Goal: Obtain resource: Download file/media

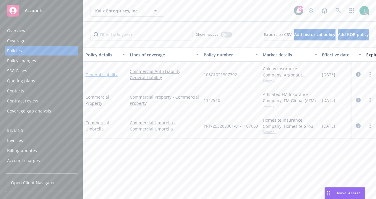
click at [106, 76] on link "General Liability" at bounding box center [101, 75] width 32 height 6
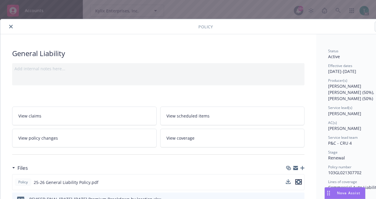
click at [300, 180] on icon "preview file" at bounding box center [298, 182] width 5 height 4
